Goal: Task Accomplishment & Management: Use online tool/utility

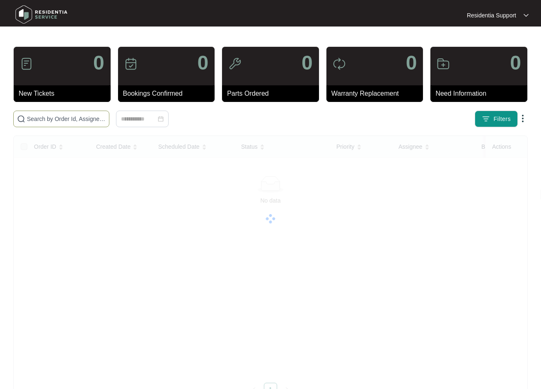
click at [69, 116] on input "text" at bounding box center [66, 118] width 79 height 9
paste input "628696"
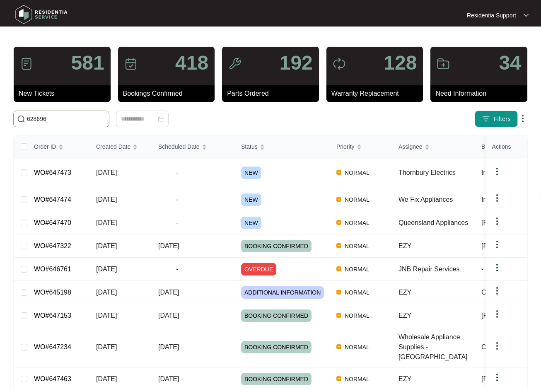
click at [67, 118] on input "628696" at bounding box center [66, 118] width 79 height 9
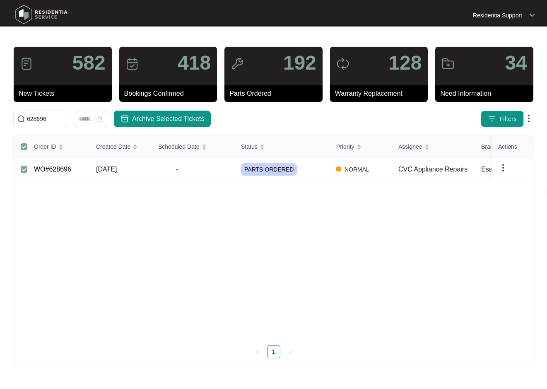
click at [502, 167] on img at bounding box center [504, 168] width 10 height 10
click at [509, 187] on span "Archive" at bounding box center [514, 184] width 19 height 9
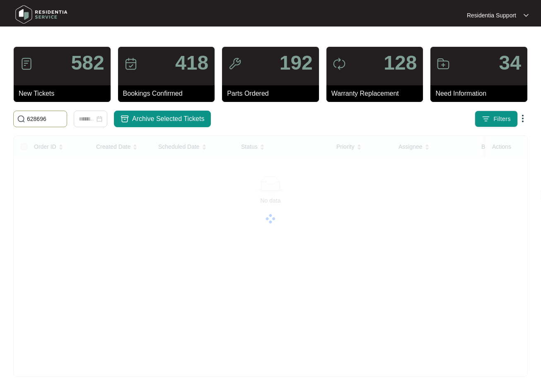
drag, startPoint x: 48, startPoint y: 119, endPoint x: -5, endPoint y: 115, distance: 53.7
click at [0, 115] on html "Residentia Support Residentia... 582 New Tickets 418 Bookings Confirmed 192 Par…" at bounding box center [270, 195] width 541 height 390
paste input "9467"
drag, startPoint x: 51, startPoint y: 119, endPoint x: -5, endPoint y: 118, distance: 56.4
click at [0, 118] on html "Residentia Support Residentia... 582 New Tickets 418 Bookings Confirmed 192 Par…" at bounding box center [270, 195] width 541 height 390
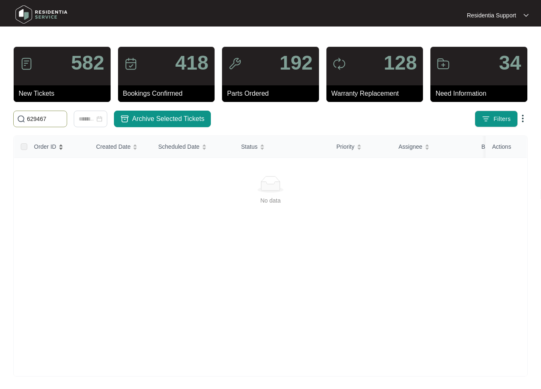
paste input "text"
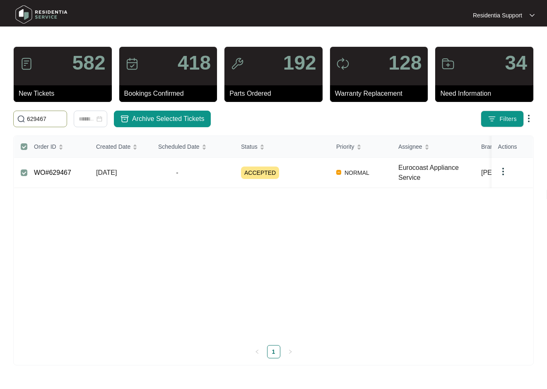
drag, startPoint x: 49, startPoint y: 120, endPoint x: 3, endPoint y: 124, distance: 46.2
click at [0, 124] on html "Residentia Support Residentia... 582 New Tickets 418 Bookings Confirmed 192 Par…" at bounding box center [273, 194] width 547 height 389
paste input "32685"
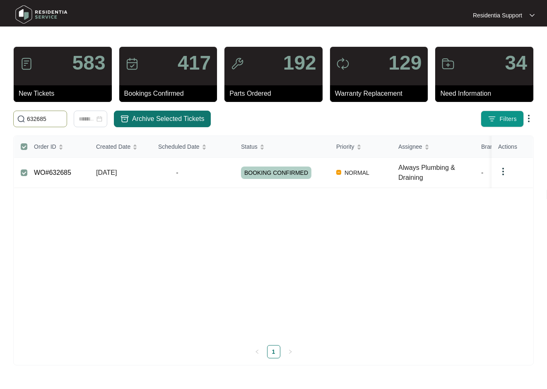
click at [159, 116] on span "Archive Selected Tickets" at bounding box center [168, 119] width 72 height 10
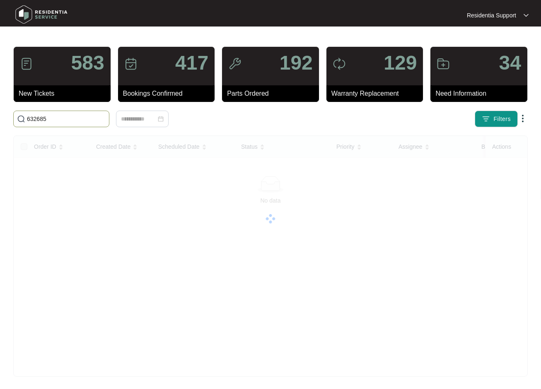
drag, startPoint x: 59, startPoint y: 116, endPoint x: -5, endPoint y: 114, distance: 63.9
click at [0, 114] on html "Residentia Support Residentia... 583 New Tickets 417 Bookings Confirmed 192 Par…" at bounding box center [270, 195] width 541 height 390
paste input "999"
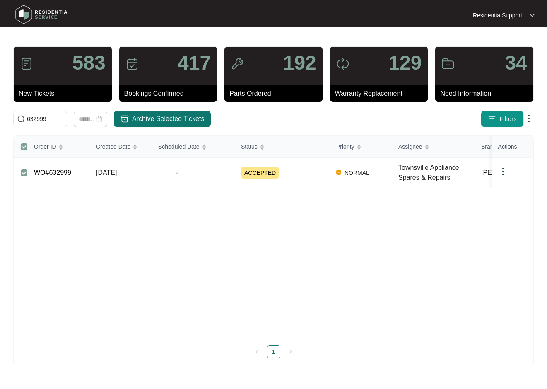
click at [163, 114] on span "Archive Selected Tickets" at bounding box center [168, 119] width 72 height 10
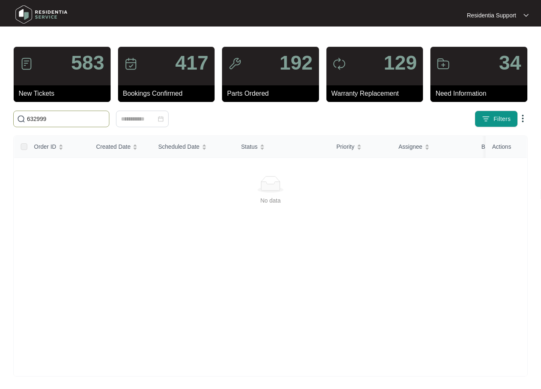
drag, startPoint x: 55, startPoint y: 117, endPoint x: -5, endPoint y: 114, distance: 59.8
click at [0, 114] on html "Residentia Support Residentia... 583 New Tickets 417 Bookings Confirmed 192 Par…" at bounding box center [270, 195] width 541 height 390
paste input "3483"
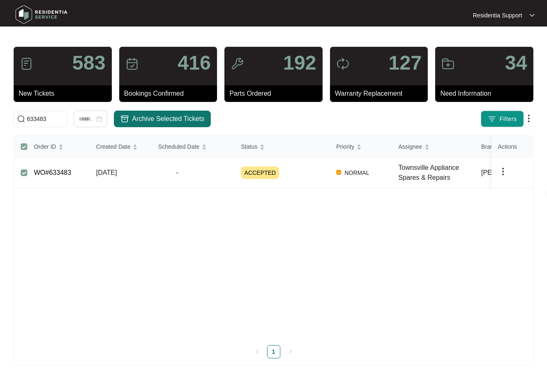
click at [172, 119] on span "Archive Selected Tickets" at bounding box center [168, 119] width 72 height 10
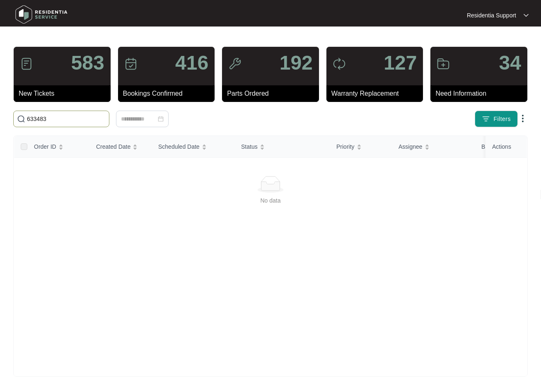
drag, startPoint x: 57, startPoint y: 119, endPoint x: -5, endPoint y: 103, distance: 63.7
click at [0, 103] on html "Residentia Support Residentia... 583 New Tickets 416 Bookings Confirmed 192 Par…" at bounding box center [270, 195] width 541 height 390
paste input "95"
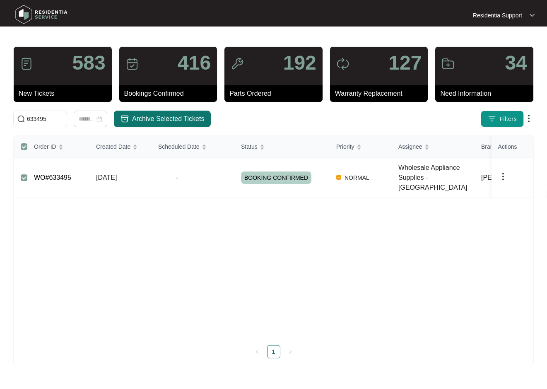
click at [175, 119] on span "Archive Selected Tickets" at bounding box center [168, 119] width 72 height 10
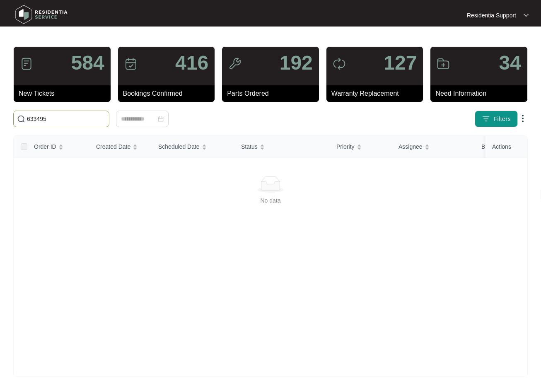
drag, startPoint x: 53, startPoint y: 119, endPoint x: -4, endPoint y: 109, distance: 57.7
click at [0, 109] on html "Residentia Support Residentia... 584 New Tickets 416 Bookings Confirmed 192 Par…" at bounding box center [270, 195] width 541 height 390
paste input "4881"
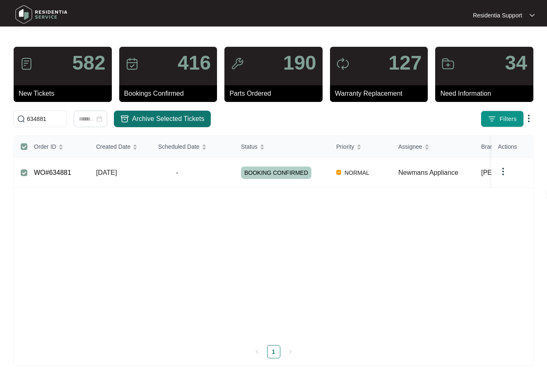
click at [158, 116] on span "Archive Selected Tickets" at bounding box center [168, 119] width 72 height 10
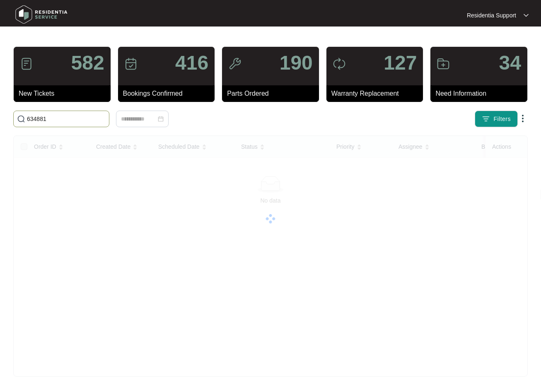
drag, startPoint x: 61, startPoint y: 118, endPoint x: -5, endPoint y: 106, distance: 67.1
click at [0, 106] on html "Residentia Support Residentia... 582 New Tickets 416 Bookings Confirmed 190 Par…" at bounding box center [270, 195] width 541 height 390
paste input "5269"
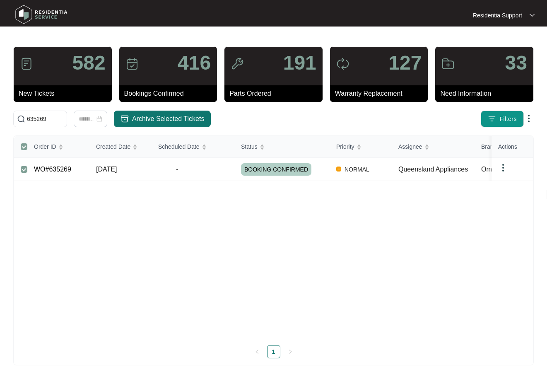
click at [191, 113] on button "Archive Selected Tickets" at bounding box center [162, 119] width 97 height 17
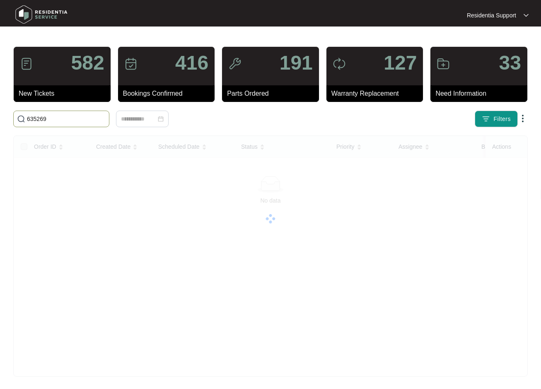
drag, startPoint x: 63, startPoint y: 118, endPoint x: -5, endPoint y: 110, distance: 68.9
click at [0, 110] on html "Residentia Support Residentia... 582 New Tickets 416 Bookings Confirmed 191 Par…" at bounding box center [270, 195] width 541 height 390
paste input "41476"
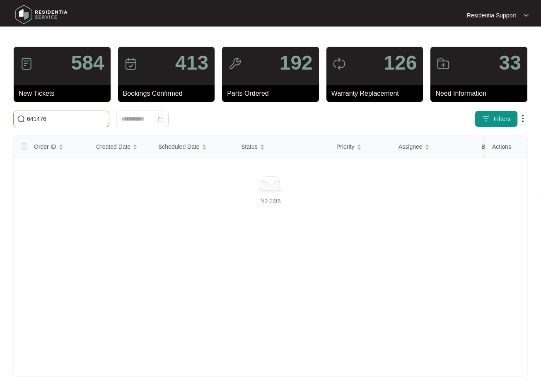
click at [0, 114] on html "Residentia Support Residentia... 584 New Tickets 413 Bookings Confirmed 192 Par…" at bounding box center [270, 195] width 541 height 390
paste input "37048"
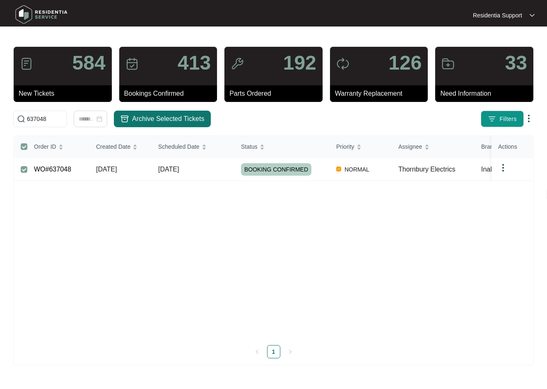
click at [185, 120] on span "Archive Selected Tickets" at bounding box center [168, 119] width 72 height 10
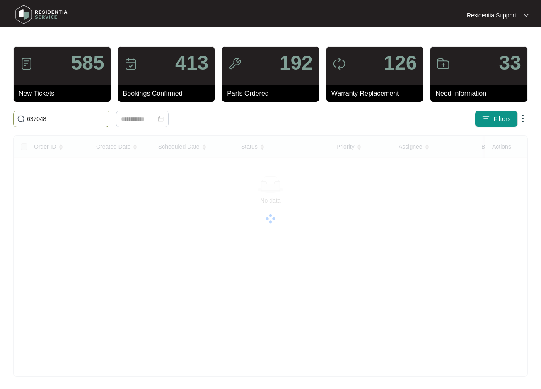
drag, startPoint x: 52, startPoint y: 119, endPoint x: -5, endPoint y: 111, distance: 57.4
click at [0, 111] on html "Residentia Support Residentia... 585 New Tickets 413 Bookings Confirmed 192 Par…" at bounding box center [270, 195] width 541 height 390
paste input "321"
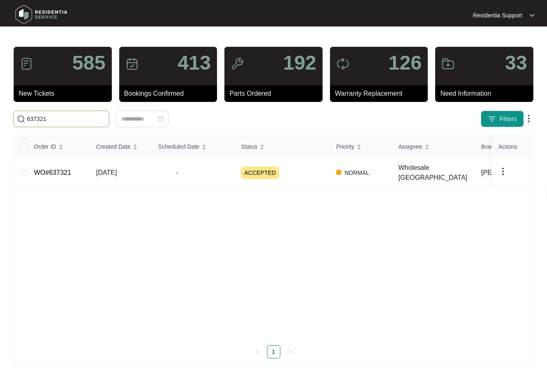
drag, startPoint x: 58, startPoint y: 116, endPoint x: -5, endPoint y: 111, distance: 63.6
click at [0, 111] on html "Residentia Support Residentia... 585 New Tickets 413 Bookings Confirmed 192 Par…" at bounding box center [273, 194] width 547 height 389
paste input "523"
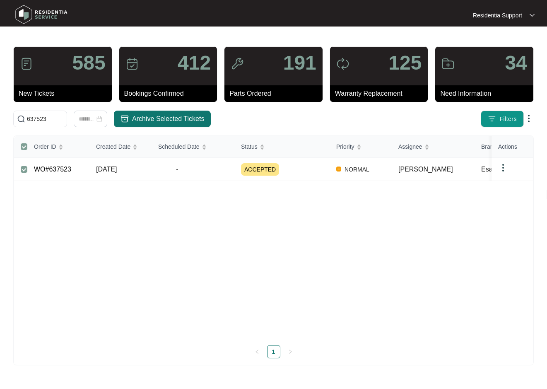
click at [167, 116] on span "Archive Selected Tickets" at bounding box center [168, 119] width 72 height 10
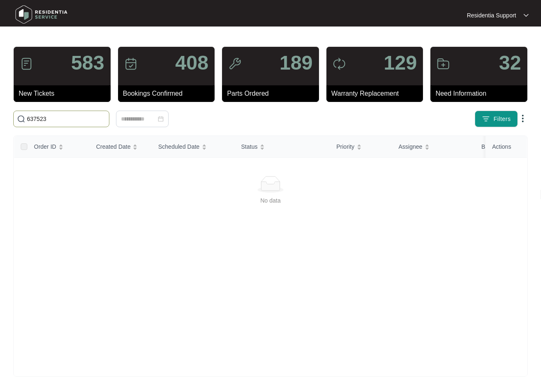
drag, startPoint x: 57, startPoint y: 118, endPoint x: 12, endPoint y: 107, distance: 46.0
click at [0, 107] on html "Residentia Support Residentia... 583 New Tickets 408 Bookings Confirmed 189 Par…" at bounding box center [270, 195] width 541 height 390
paste input "9488"
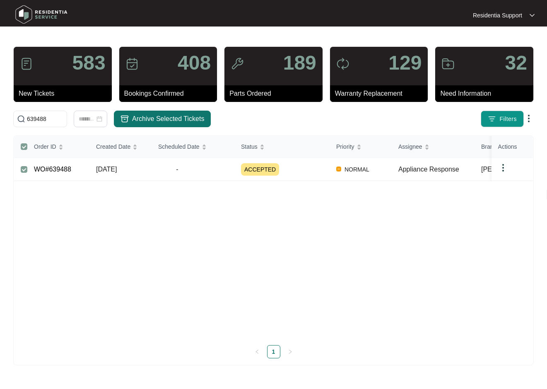
click at [183, 116] on span "Archive Selected Tickets" at bounding box center [168, 119] width 72 height 10
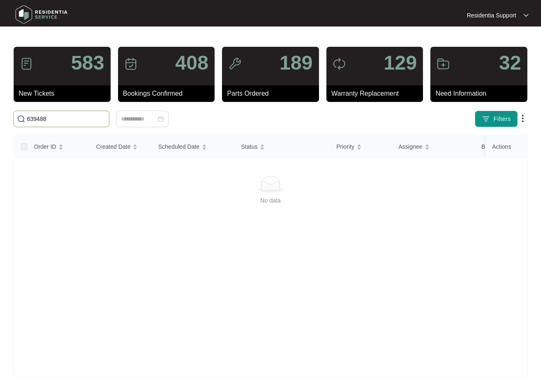
click at [68, 115] on input "639488" at bounding box center [66, 118] width 79 height 9
drag, startPoint x: 5, startPoint y: 111, endPoint x: 0, endPoint y: 103, distance: 9.5
click at [0, 103] on html "Residentia Support Residentia... 583 New Tickets 408 Bookings Confirmed 189 Par…" at bounding box center [270, 195] width 541 height 390
paste input "57"
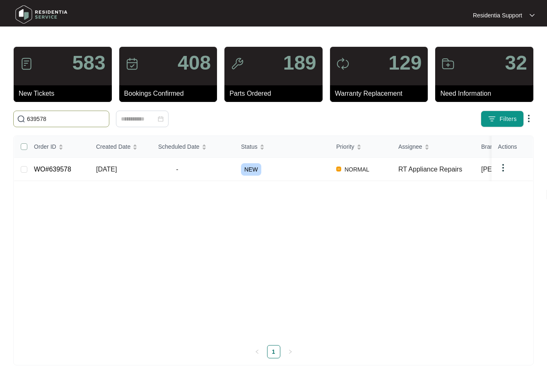
type input "639578"
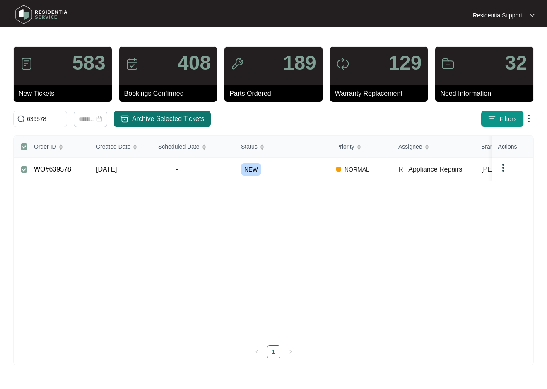
click at [187, 118] on span "Archive Selected Tickets" at bounding box center [168, 119] width 72 height 10
